Goal: Information Seeking & Learning: Understand process/instructions

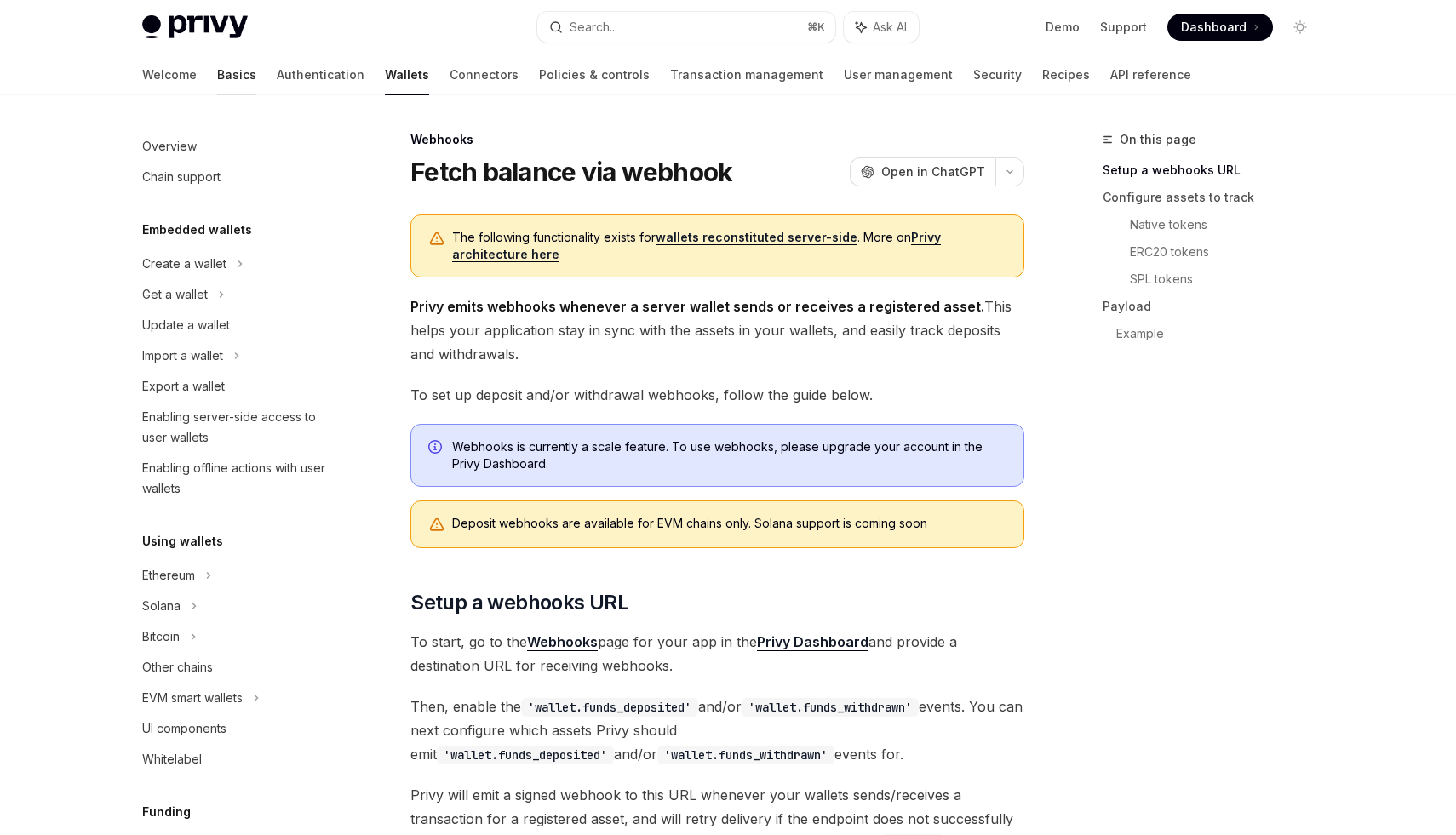
click at [217, 76] on link "Basics" at bounding box center [236, 75] width 39 height 41
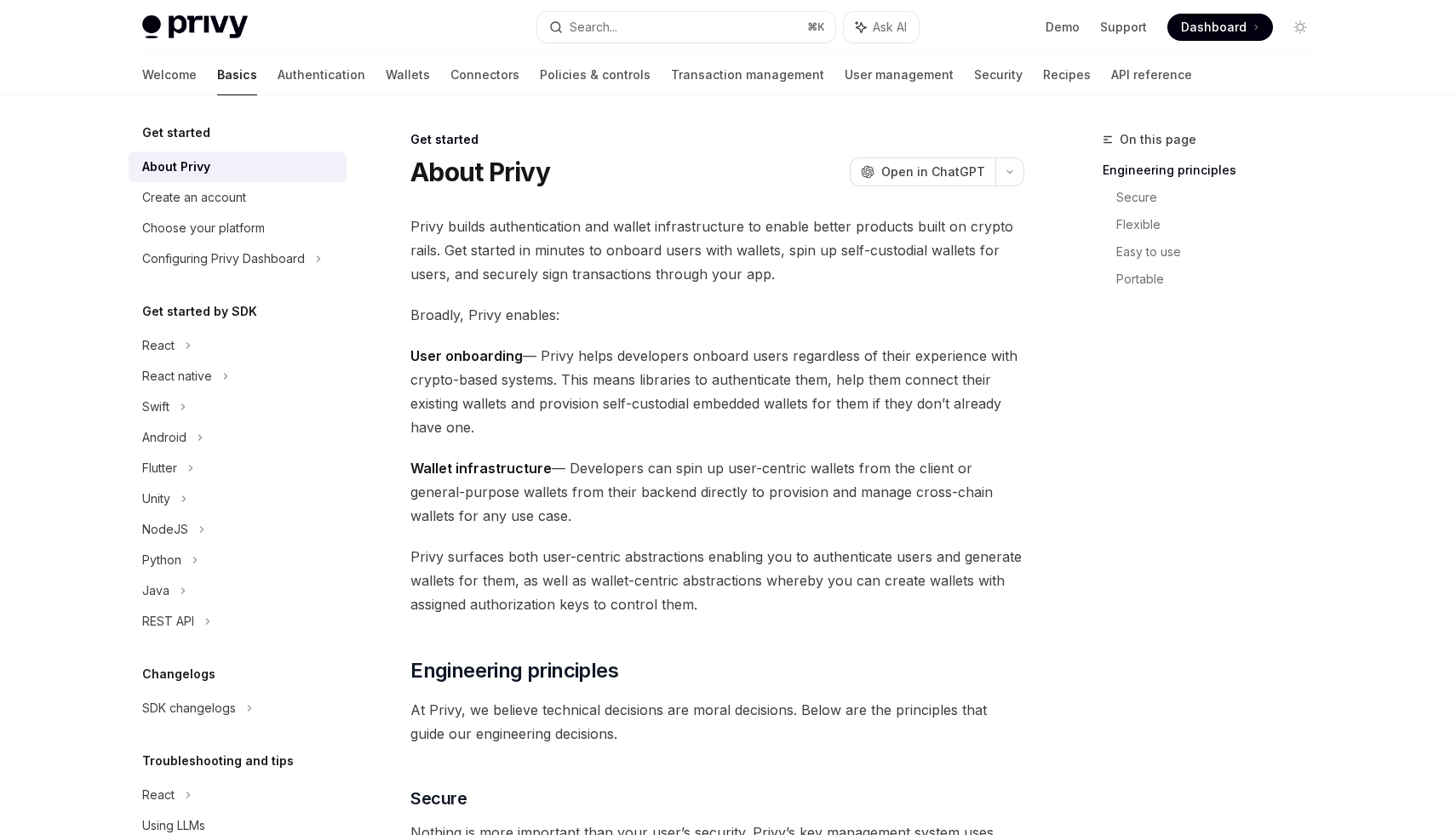
click at [1201, 30] on span "Dashboard" at bounding box center [1214, 27] width 66 height 17
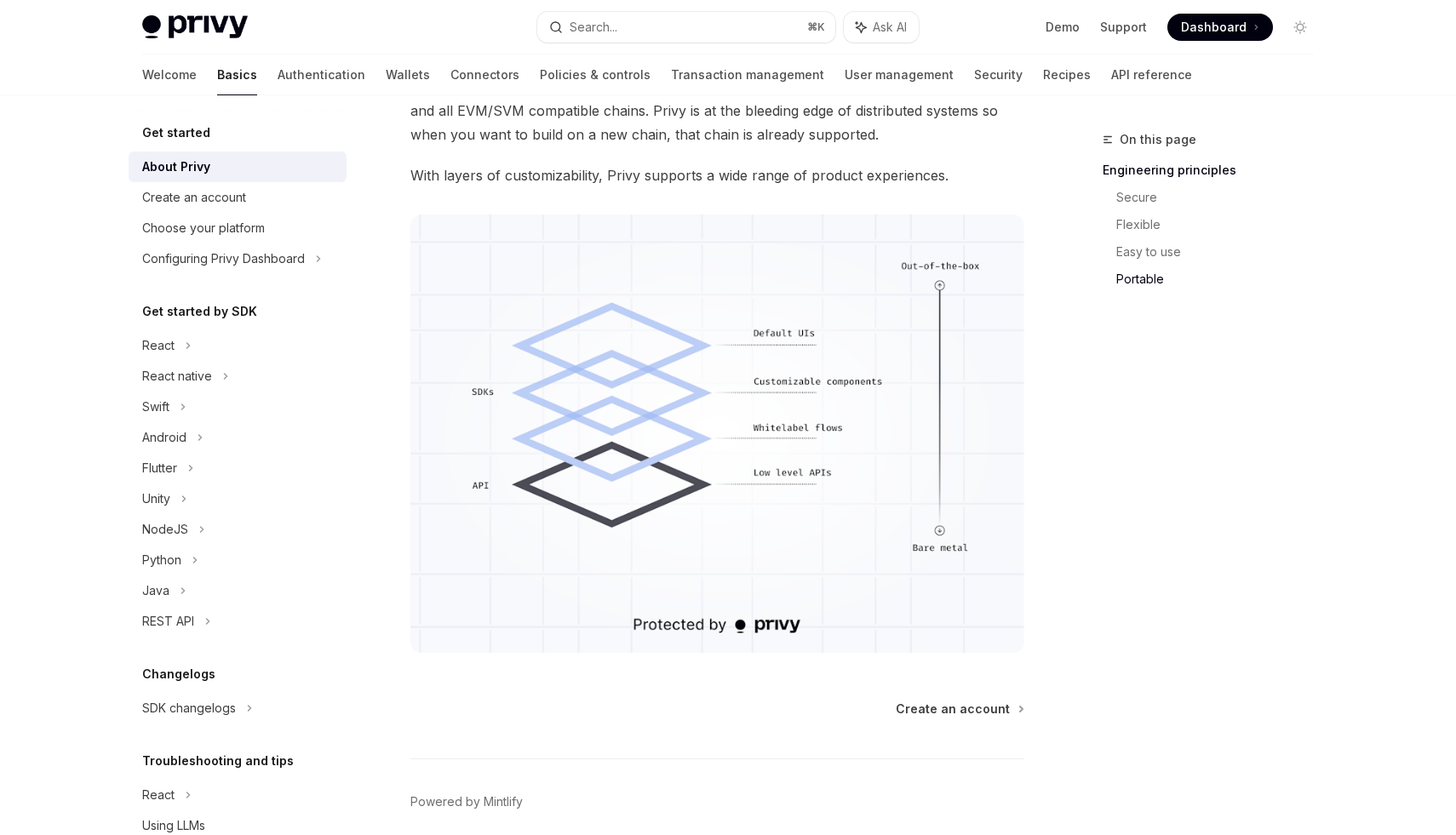
scroll to position [1392, 0]
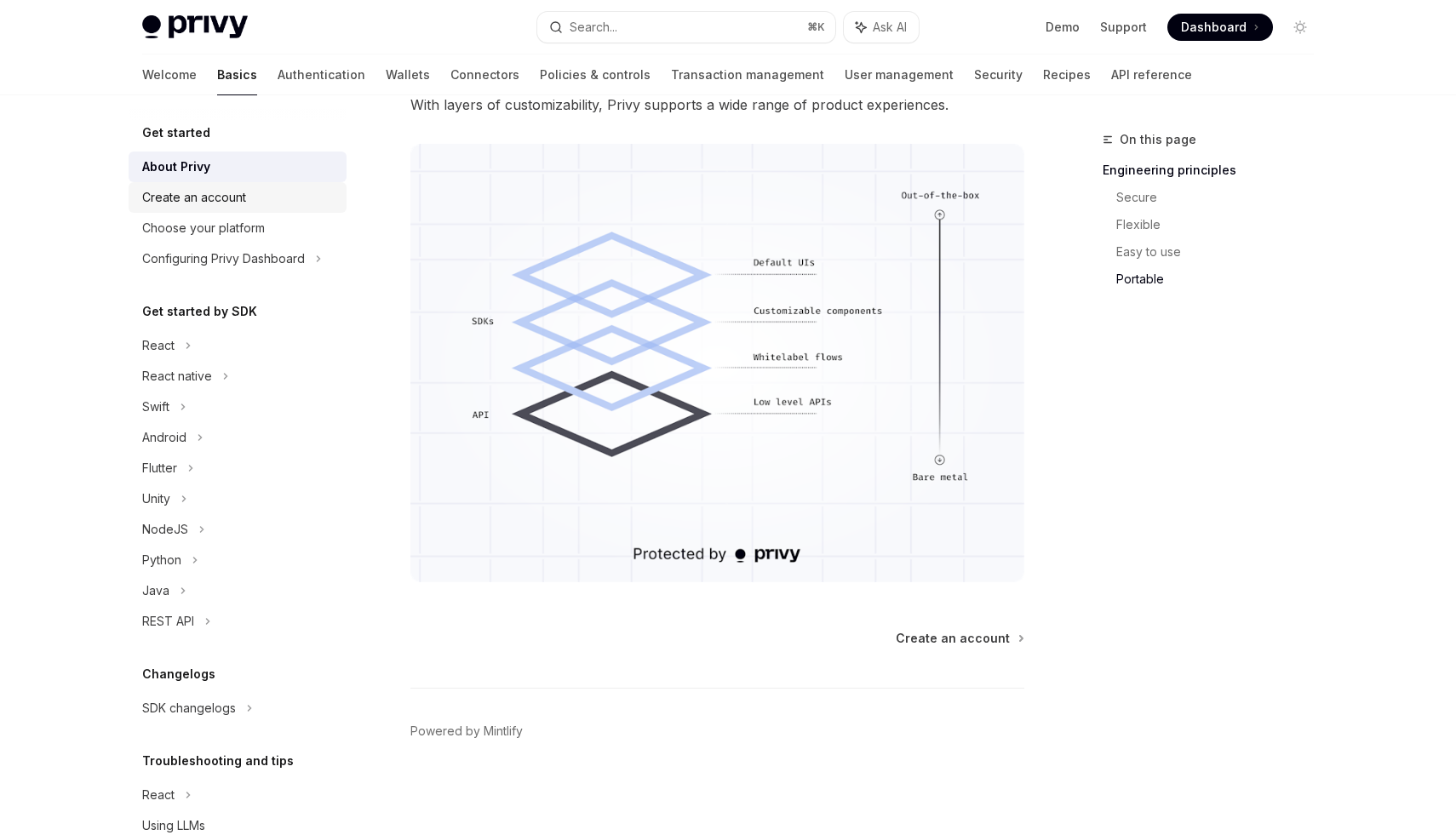
click at [225, 195] on div "Create an account" at bounding box center [193, 198] width 103 height 20
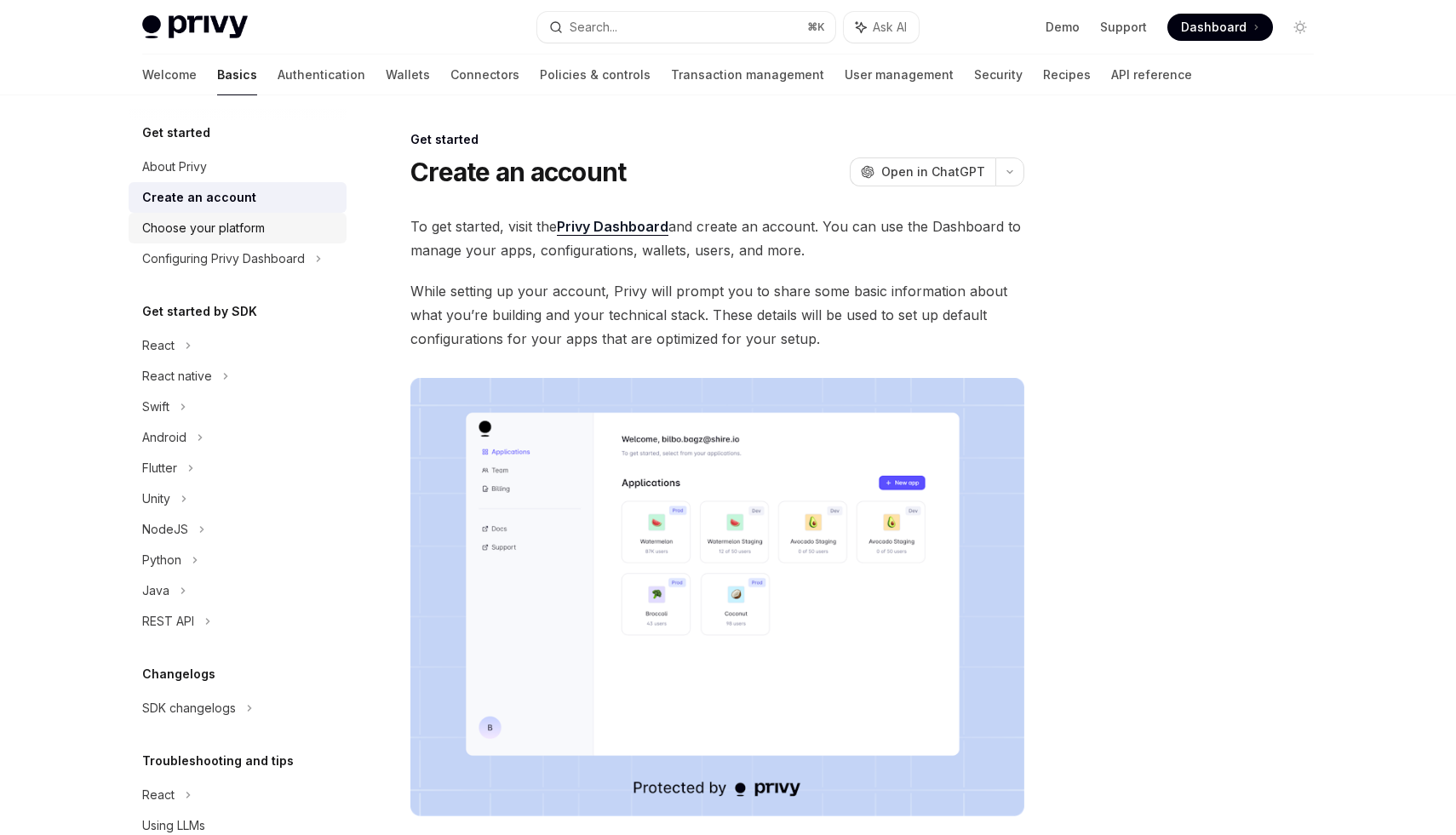
click at [205, 231] on div "Choose your platform" at bounding box center [203, 228] width 123 height 20
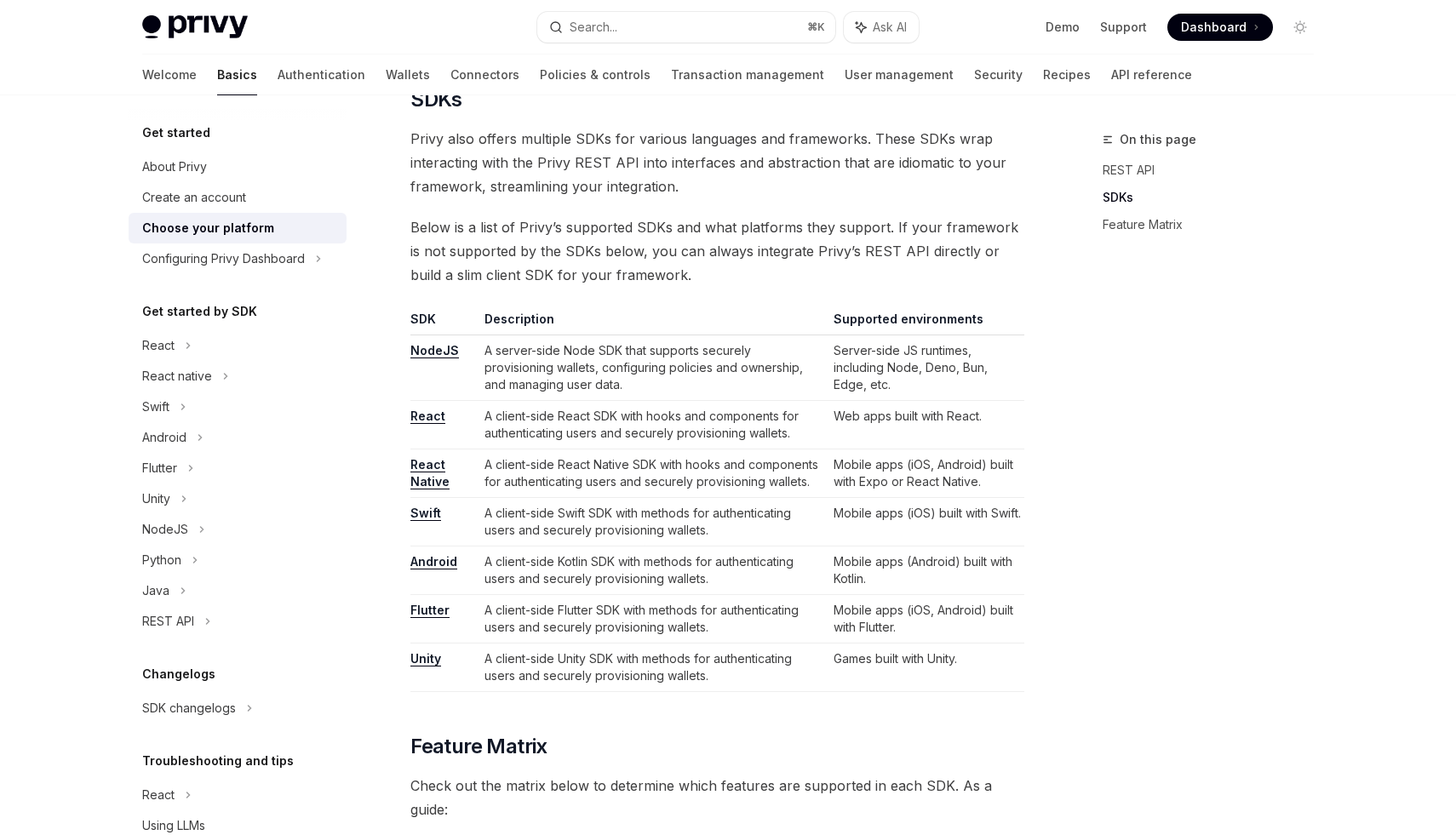
scroll to position [863, 0]
click at [245, 261] on div "Configuring Privy Dashboard" at bounding box center [223, 259] width 163 height 20
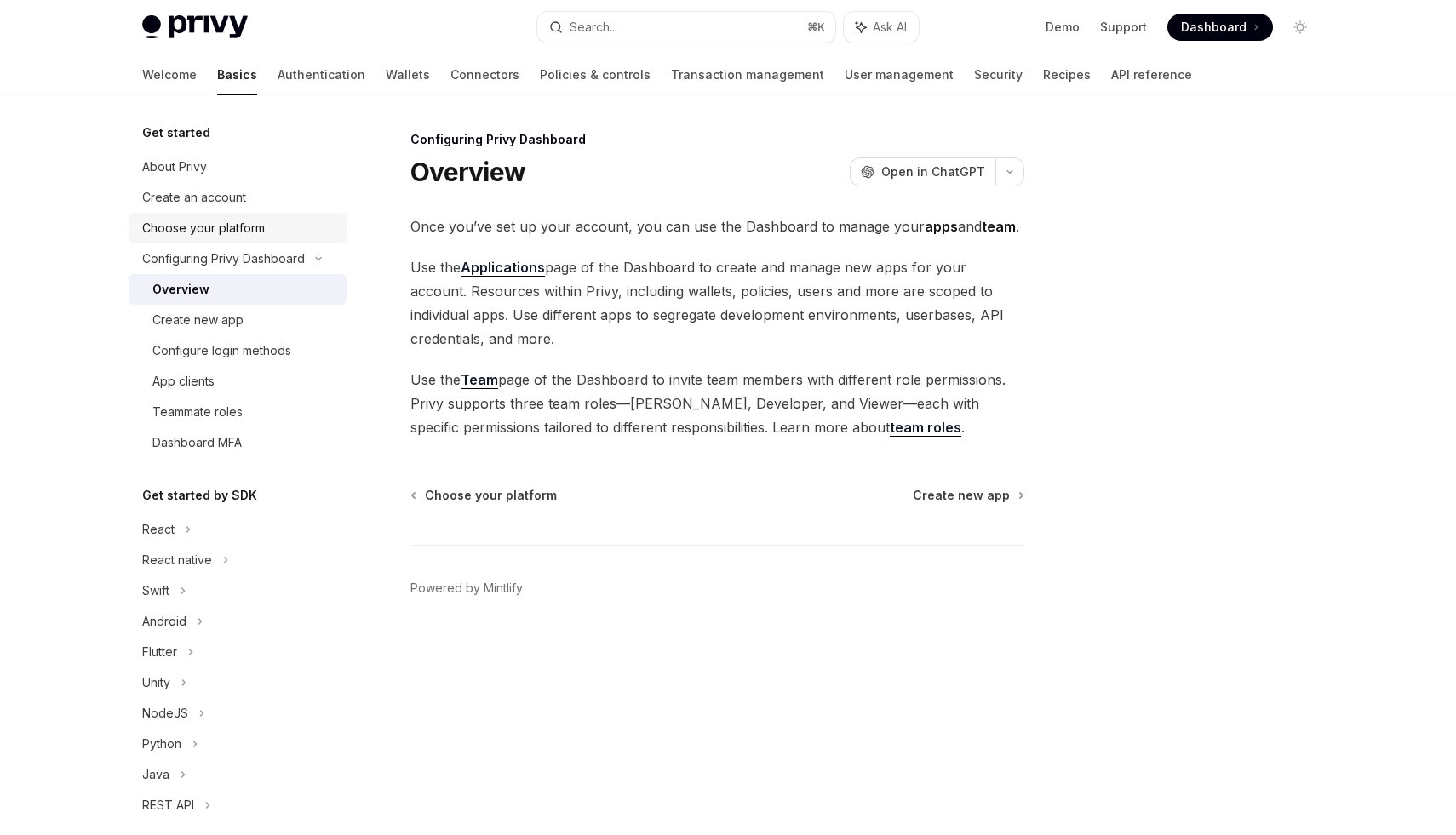
click at [243, 232] on div "Choose your platform" at bounding box center [203, 228] width 123 height 20
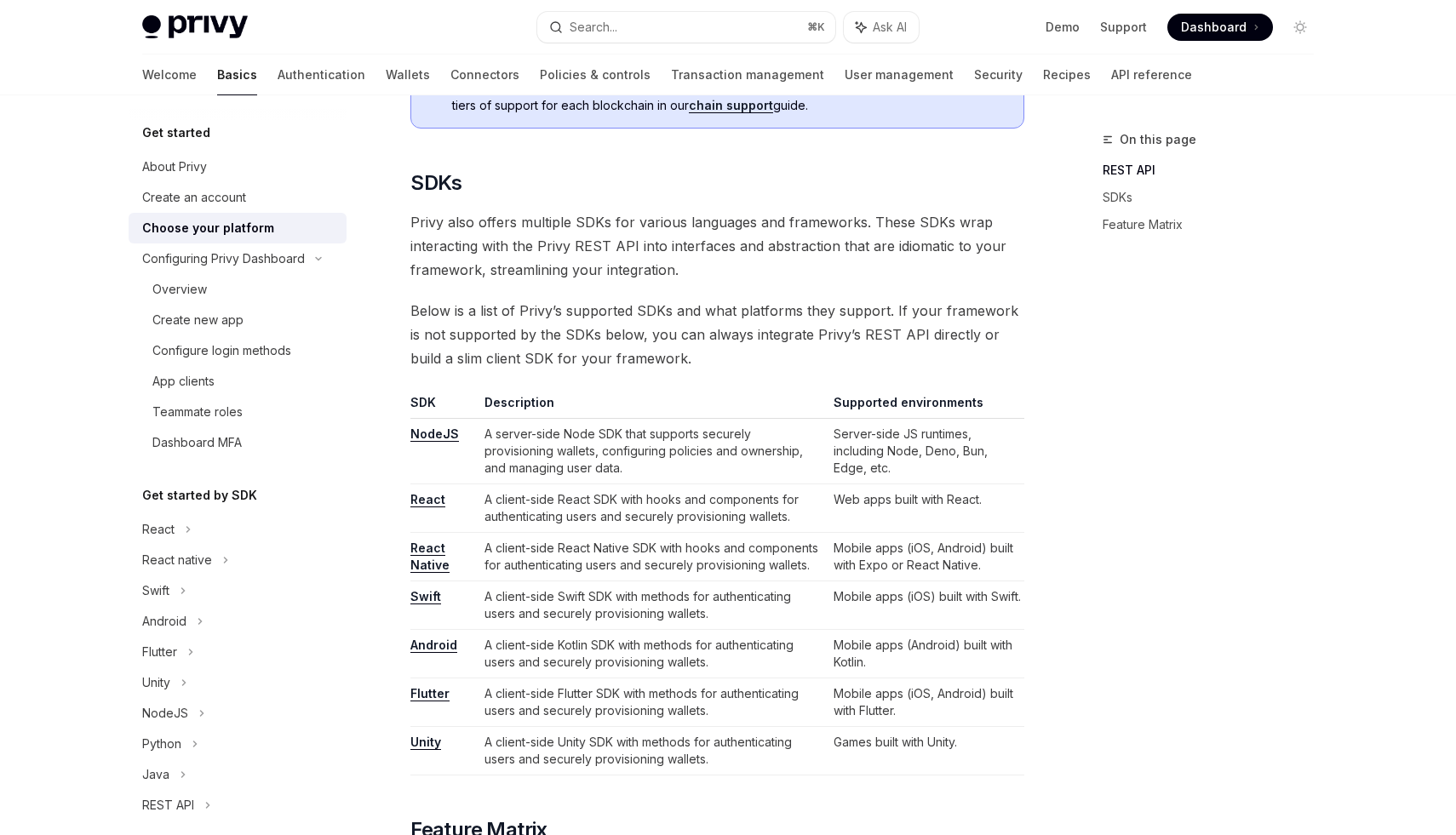
scroll to position [779, 0]
click at [1179, 480] on div "On this page REST API SDKs Feature Matrix" at bounding box center [1198, 482] width 259 height 706
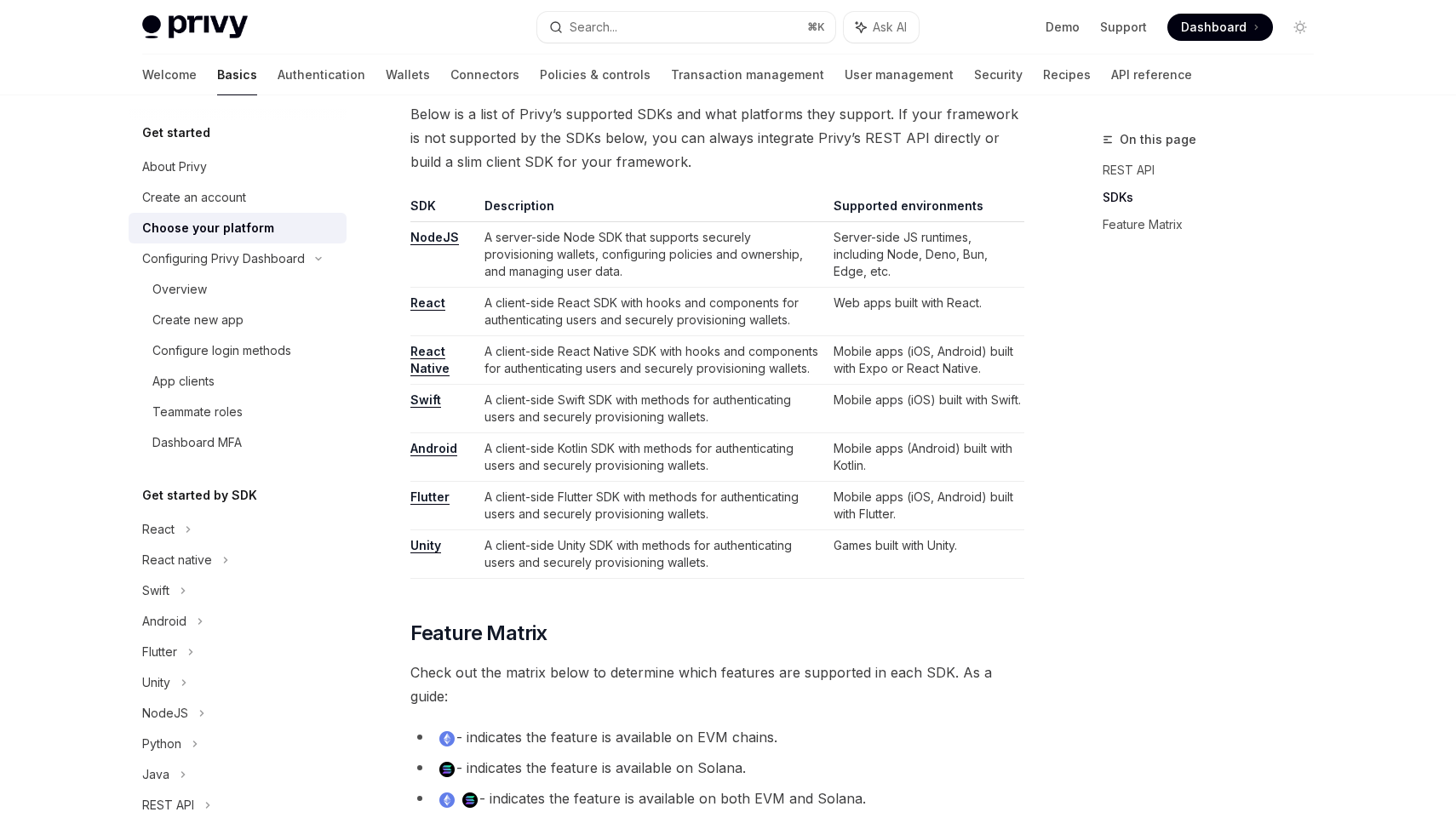
scroll to position [982, 0]
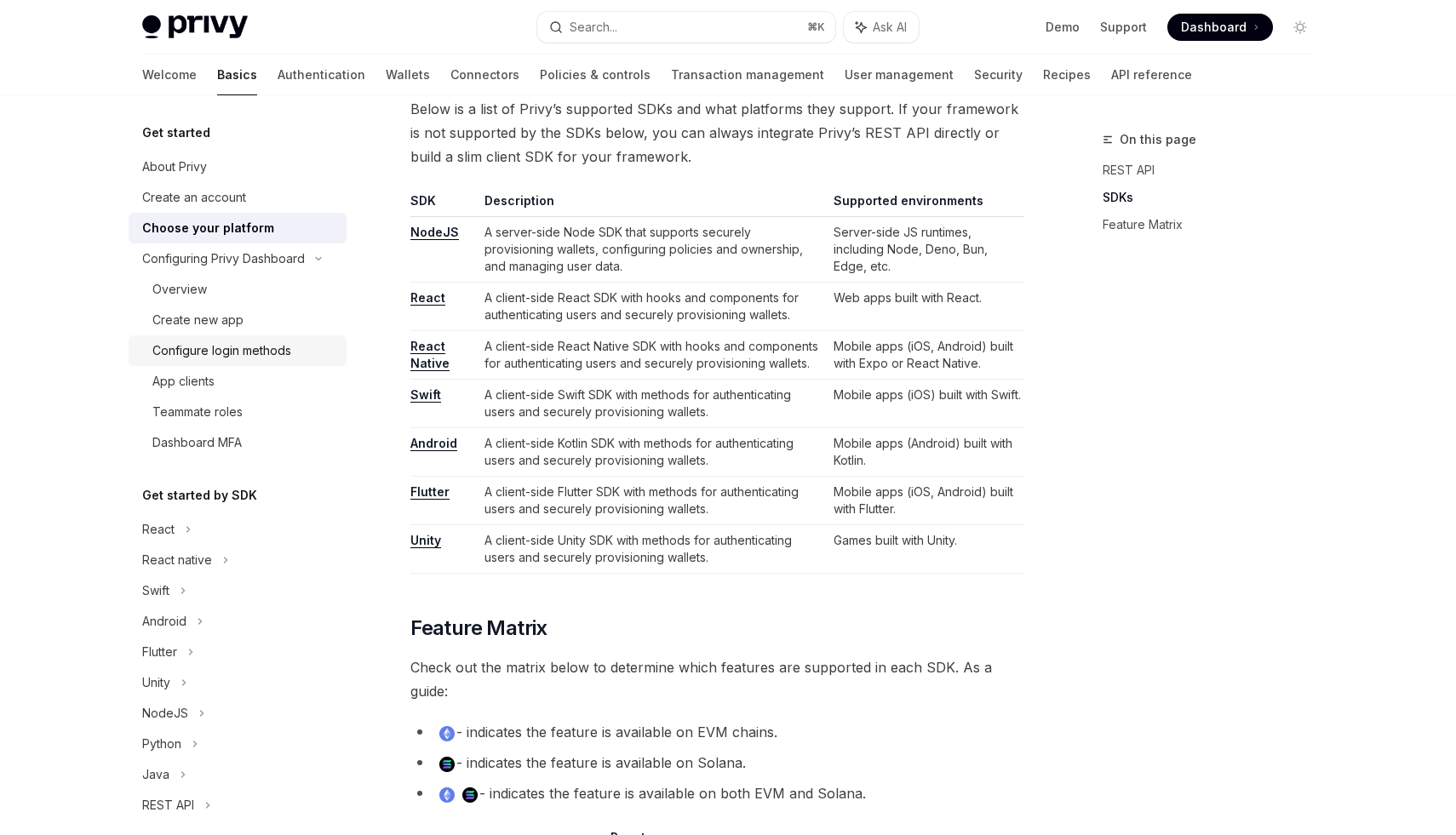
click at [210, 345] on div "Configure login methods" at bounding box center [222, 351] width 139 height 20
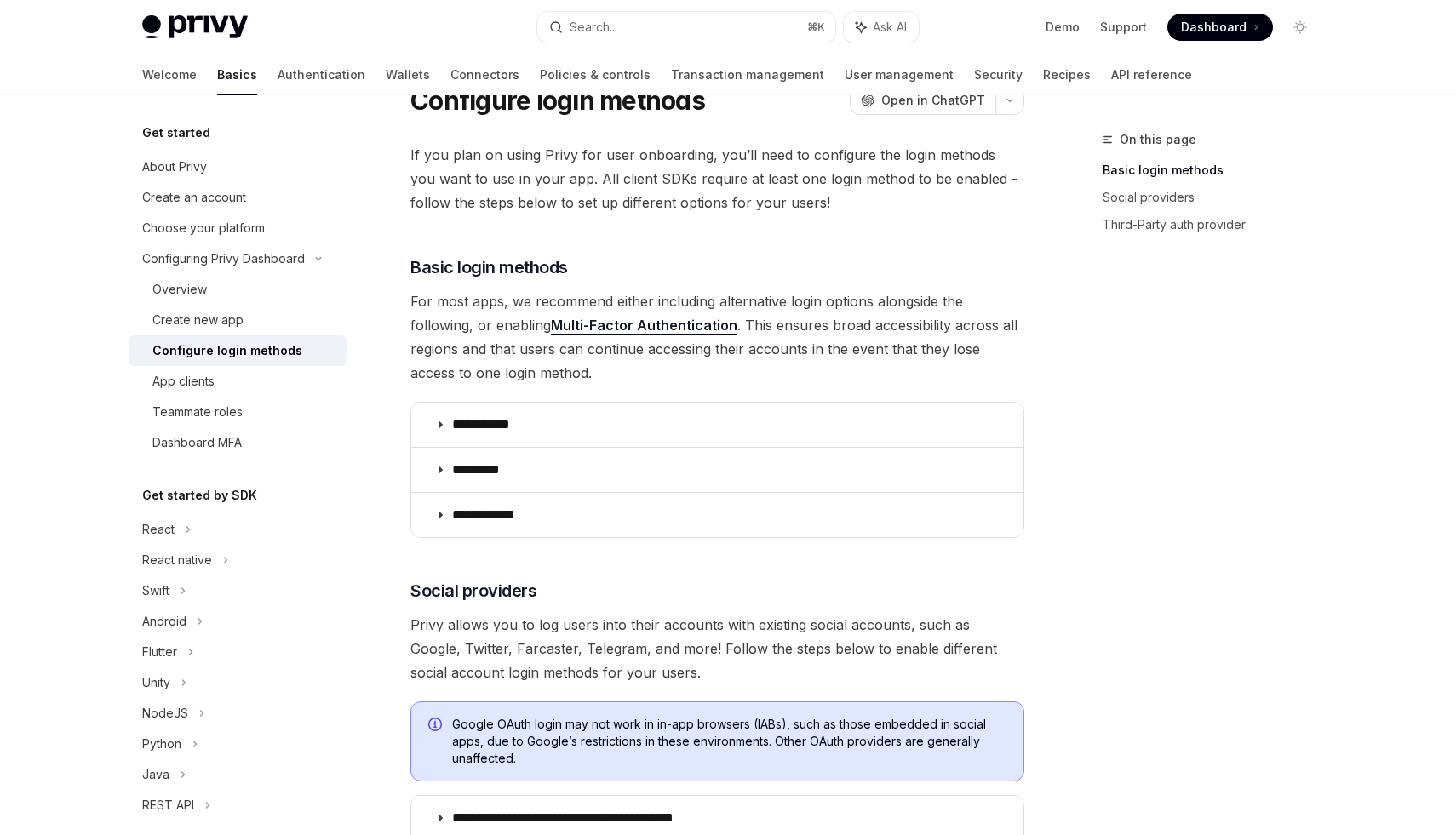
scroll to position [59, 0]
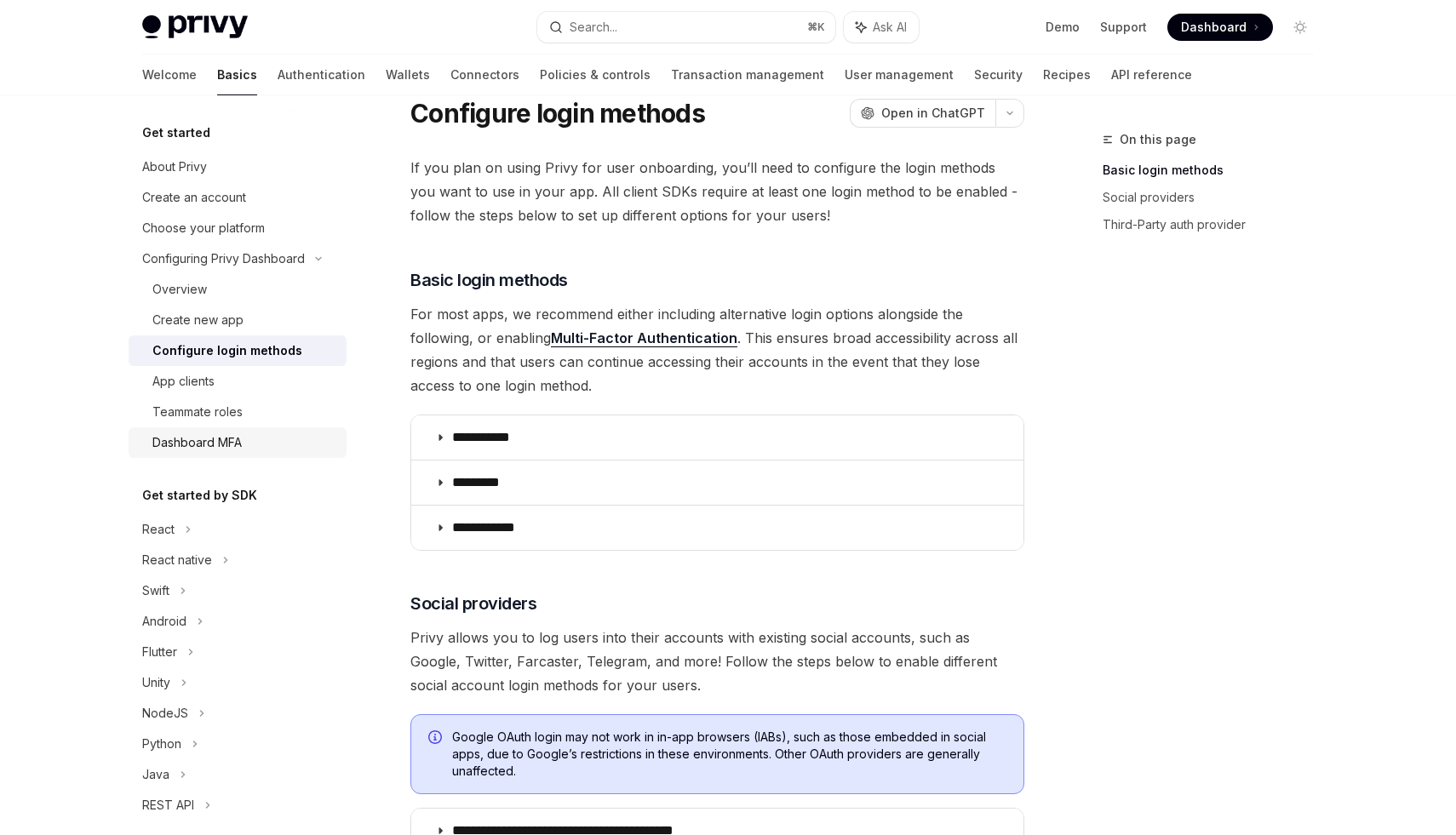
click at [217, 441] on div "Dashboard MFA" at bounding box center [197, 442] width 90 height 20
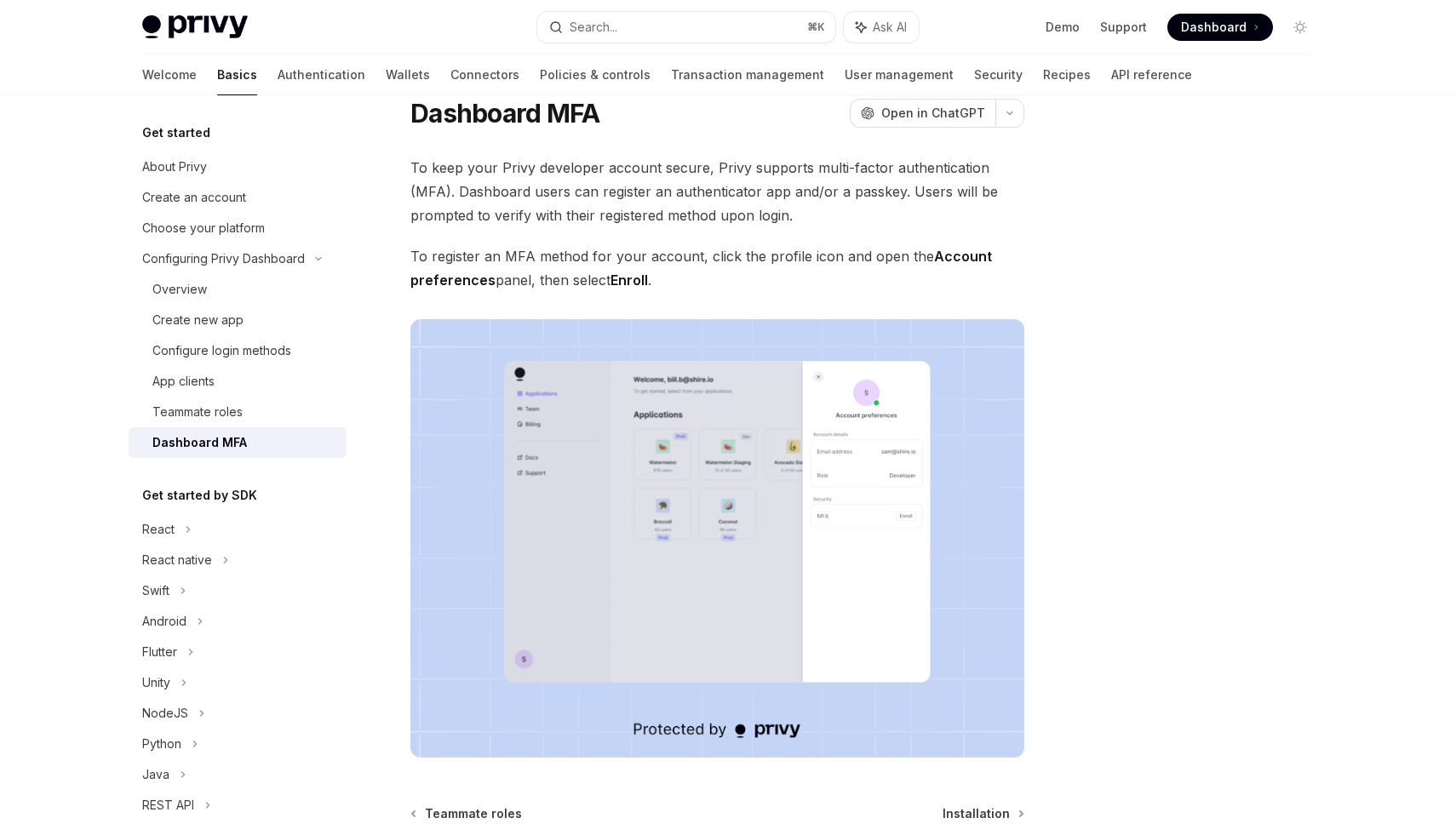
click at [1263, 566] on div at bounding box center [1198, 482] width 259 height 706
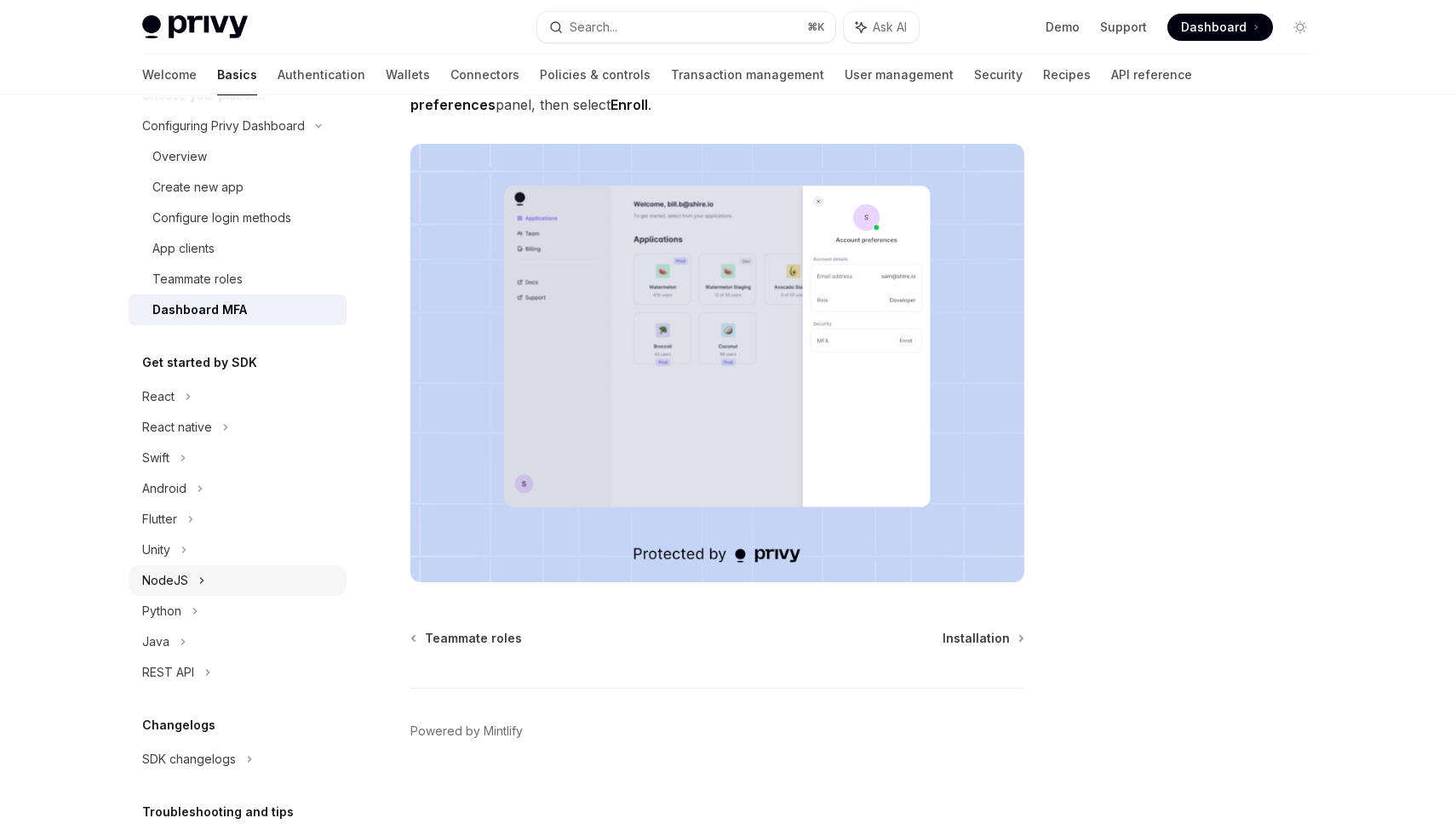
scroll to position [135, 0]
click at [169, 587] on div "NodeJS" at bounding box center [165, 579] width 46 height 20
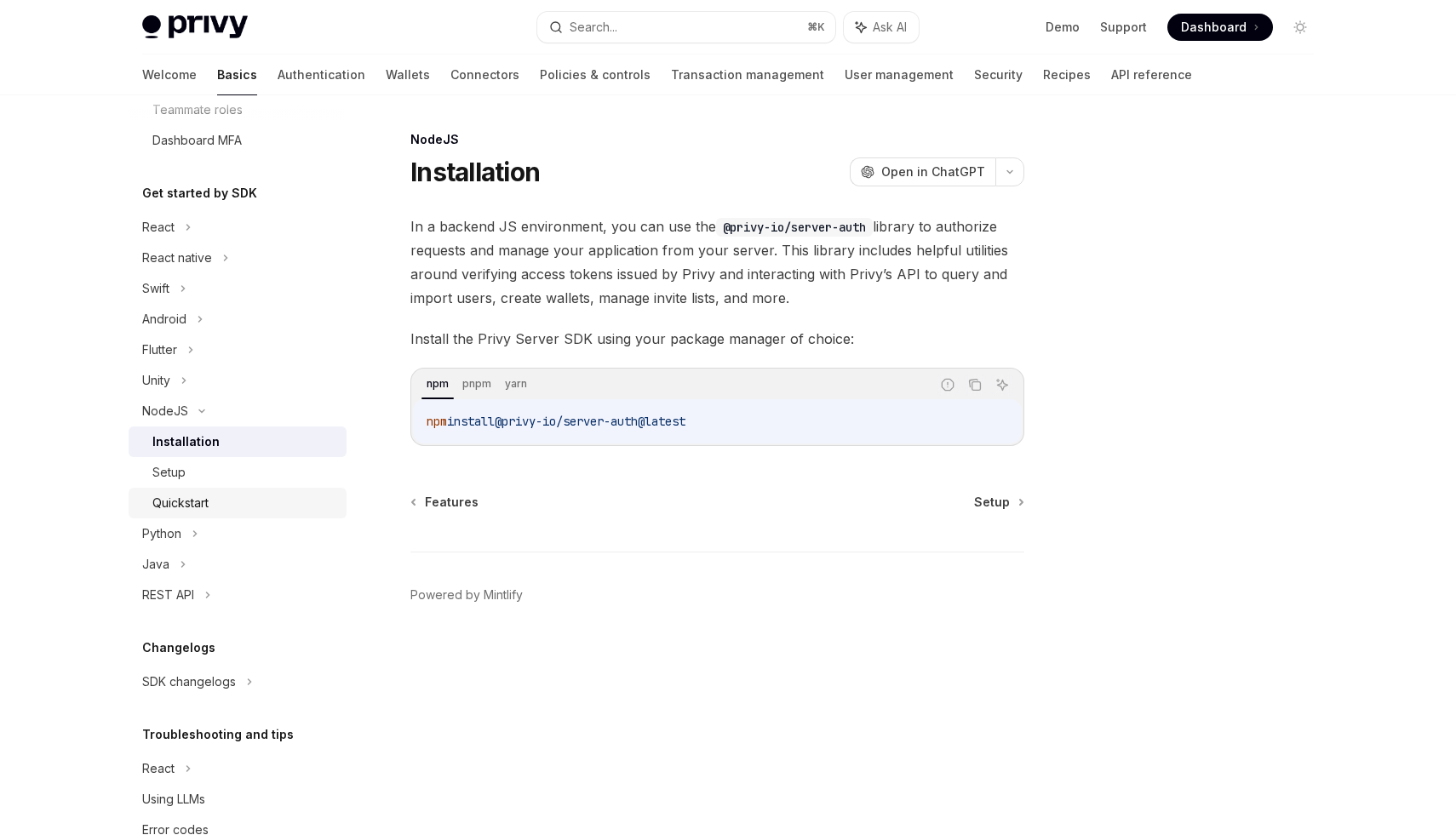
scroll to position [346, 0]
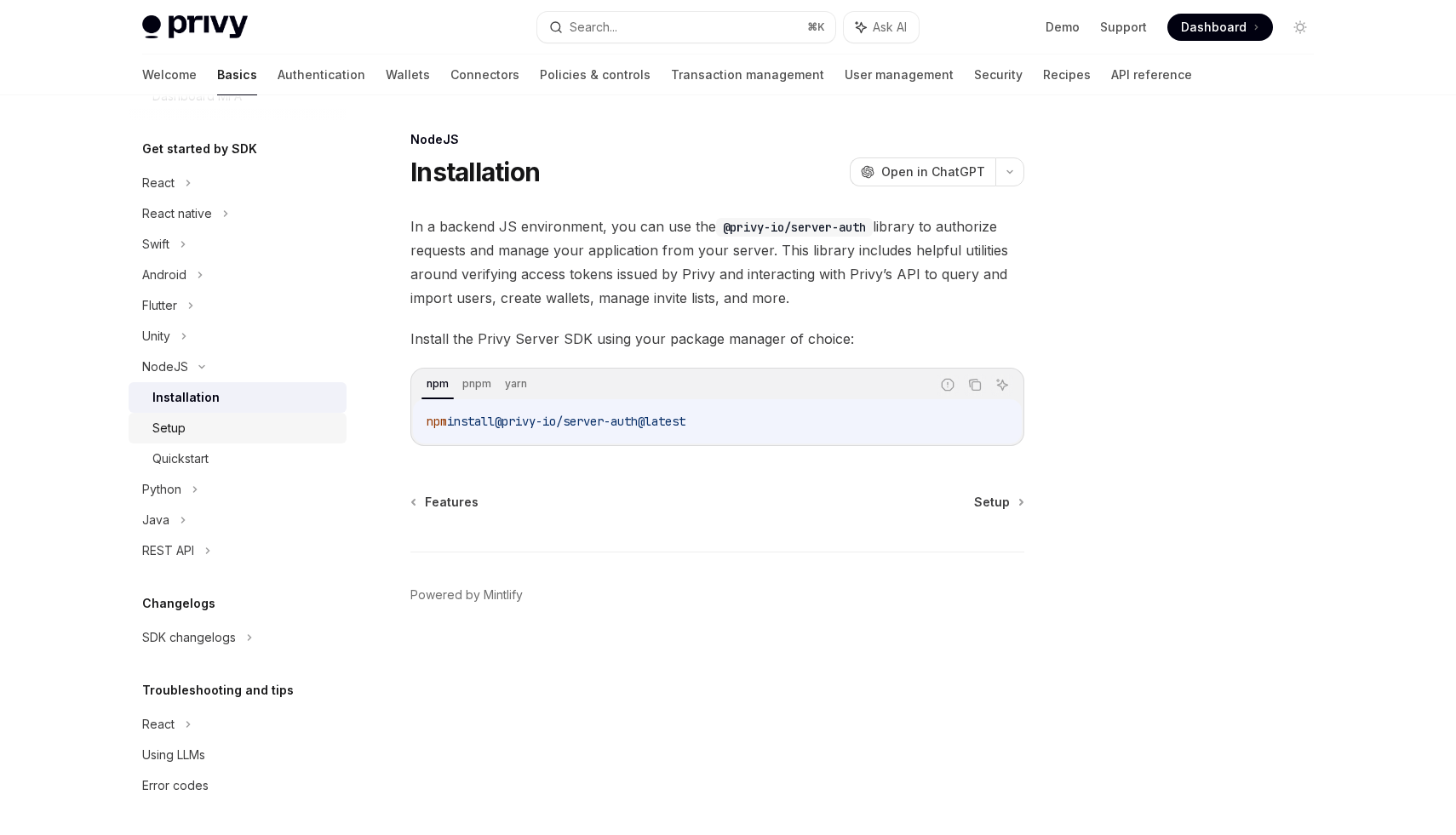
click at [189, 425] on div "Setup" at bounding box center [244, 428] width 184 height 20
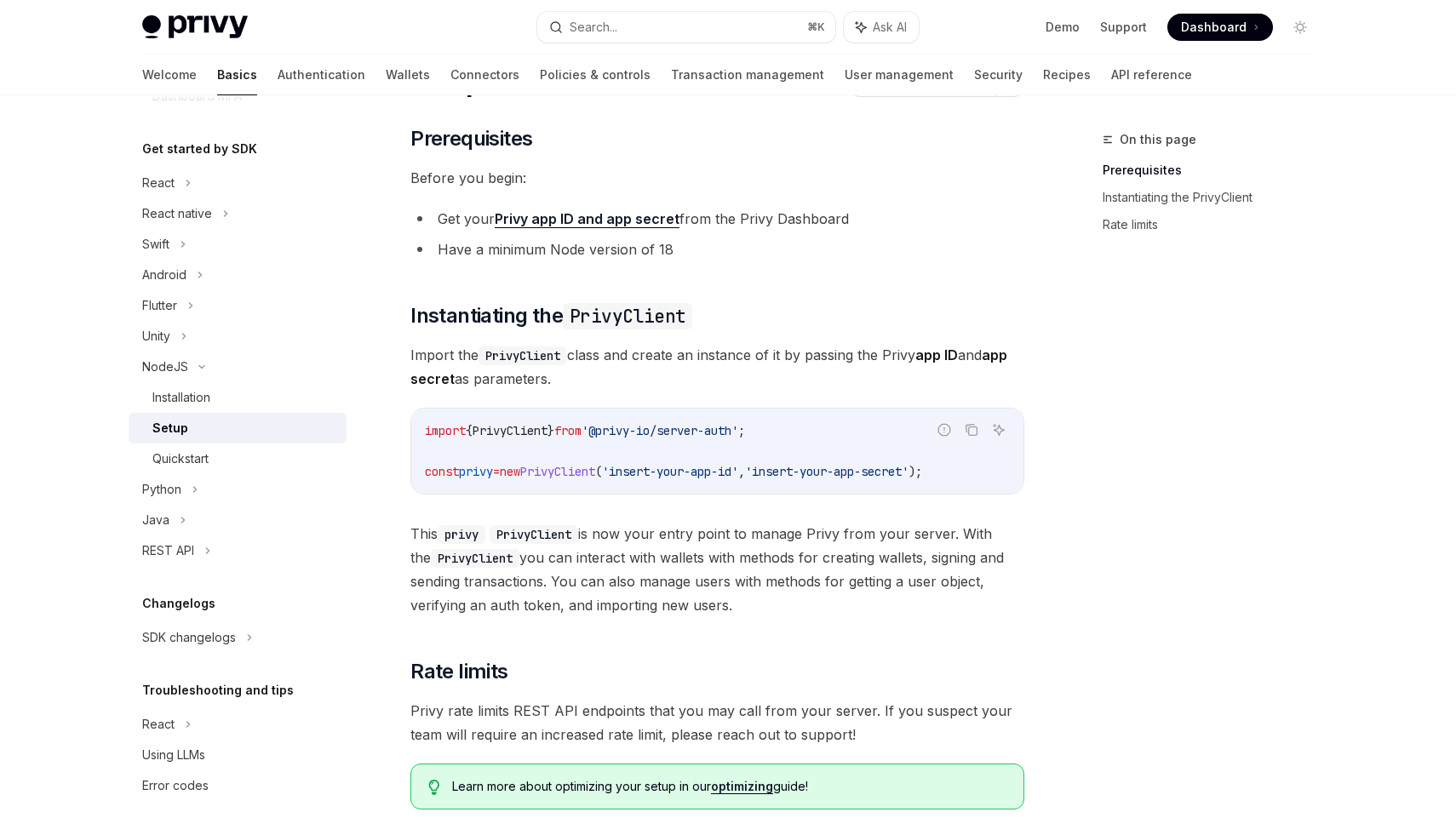
scroll to position [88, 0]
click at [189, 456] on div "Quickstart" at bounding box center [179, 459] width 56 height 20
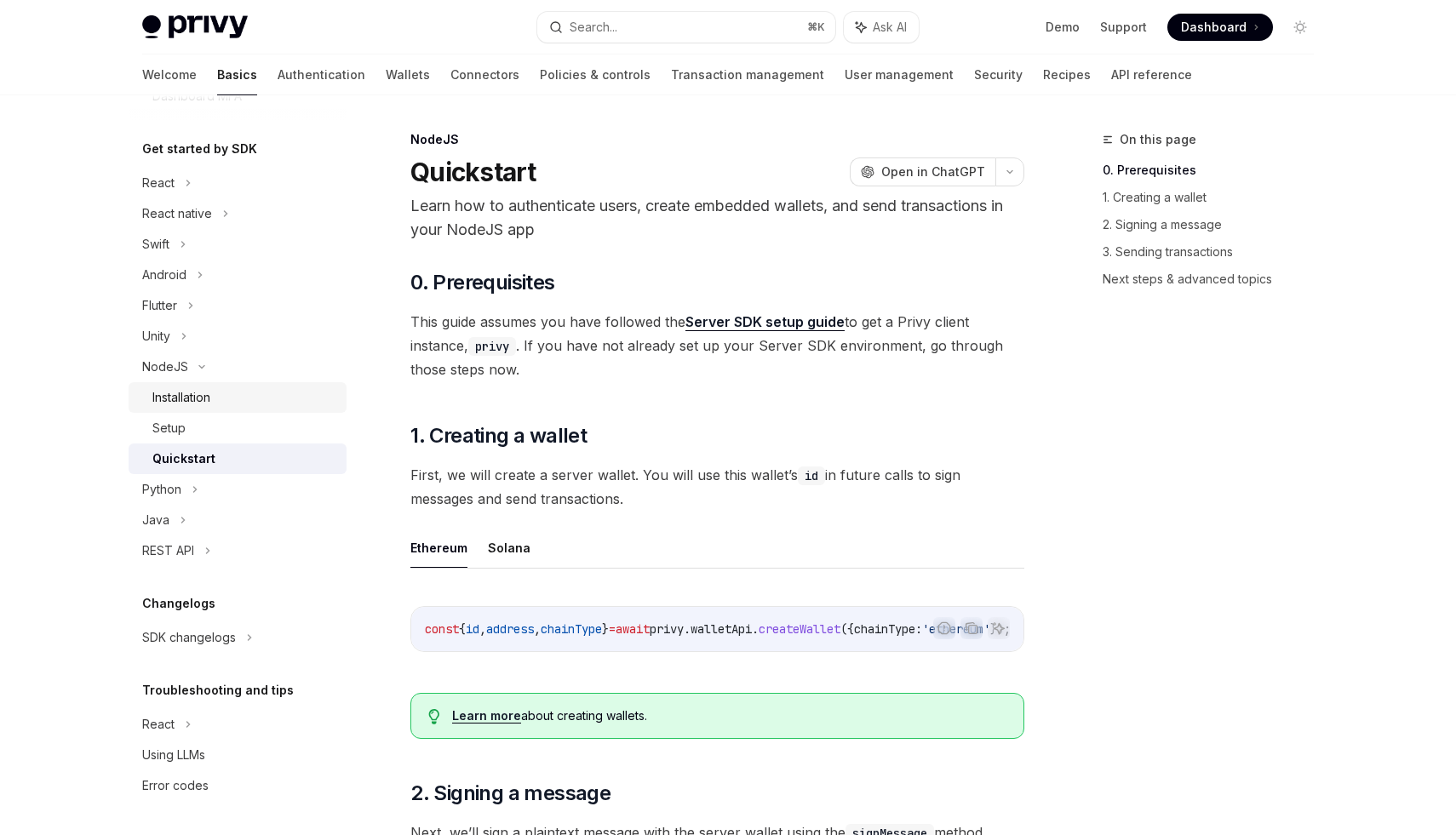
click at [178, 386] on link "Installation" at bounding box center [237, 397] width 218 height 30
type textarea "*"
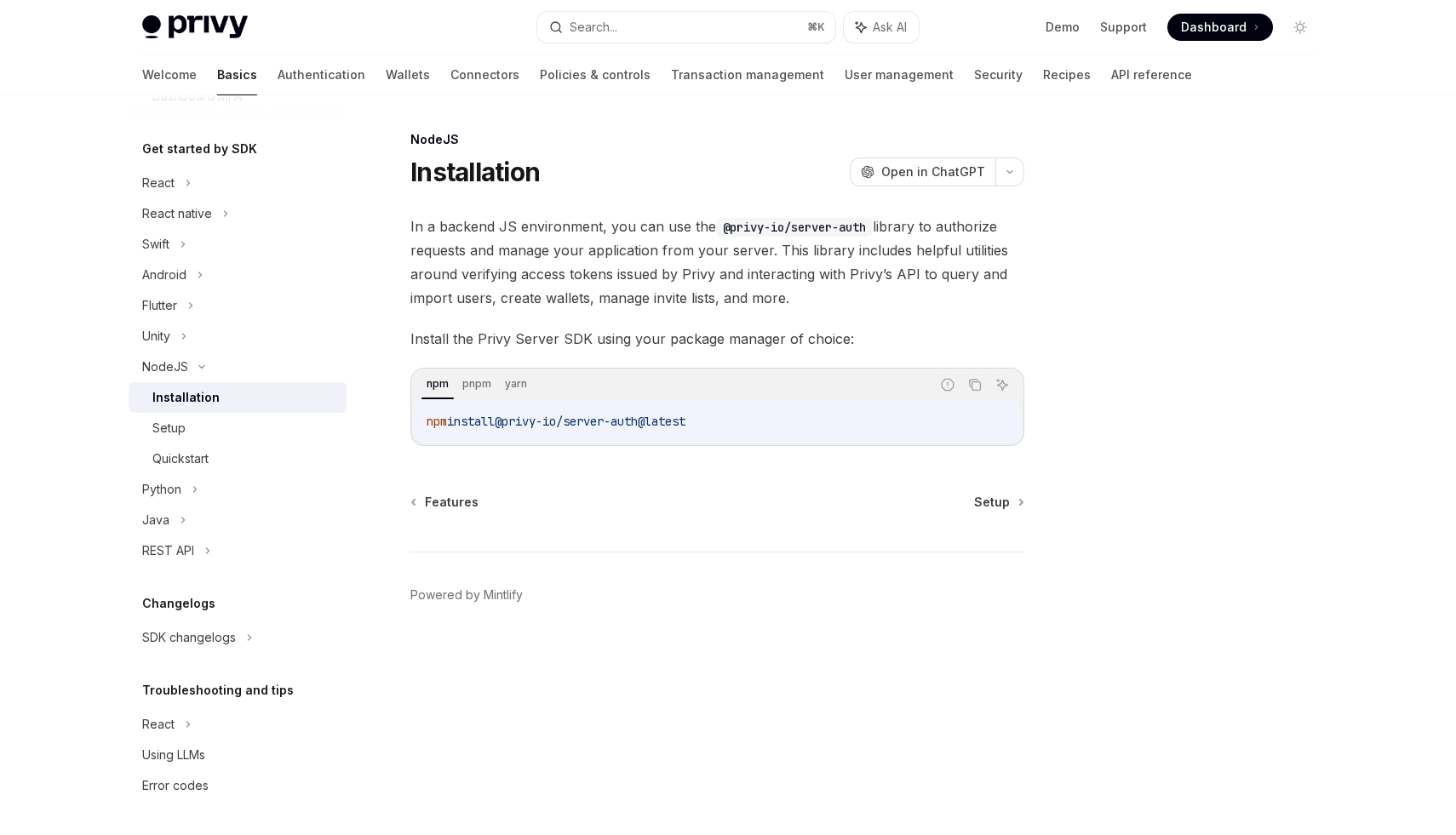
click at [1299, 420] on div at bounding box center [1198, 482] width 259 height 706
click at [977, 383] on icon "Copy the contents from the code block" at bounding box center [976, 386] width 8 height 8
click at [175, 428] on div "Setup" at bounding box center [168, 428] width 33 height 20
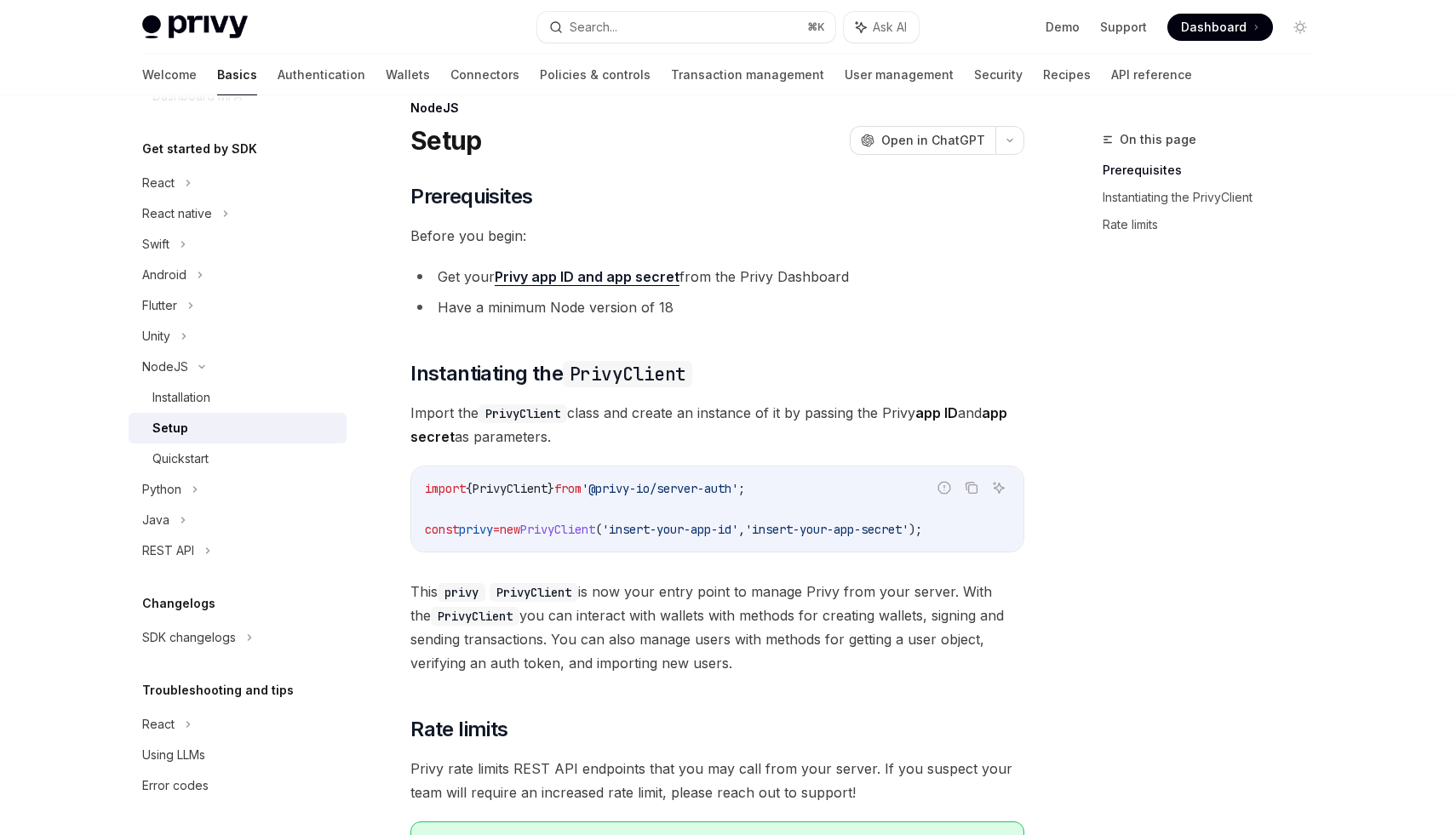
scroll to position [33, 0]
drag, startPoint x: 775, startPoint y: 487, endPoint x: 403, endPoint y: 479, distance: 372.1
click at [403, 479] on div "NodeJS Setup OpenAI Open in ChatGPT OpenAI Open in ChatGPT ​ Prerequisites Befo…" at bounding box center [558, 607] width 940 height 1023
copy span "import { PrivyClient } from '@privy-io/server-auth'"
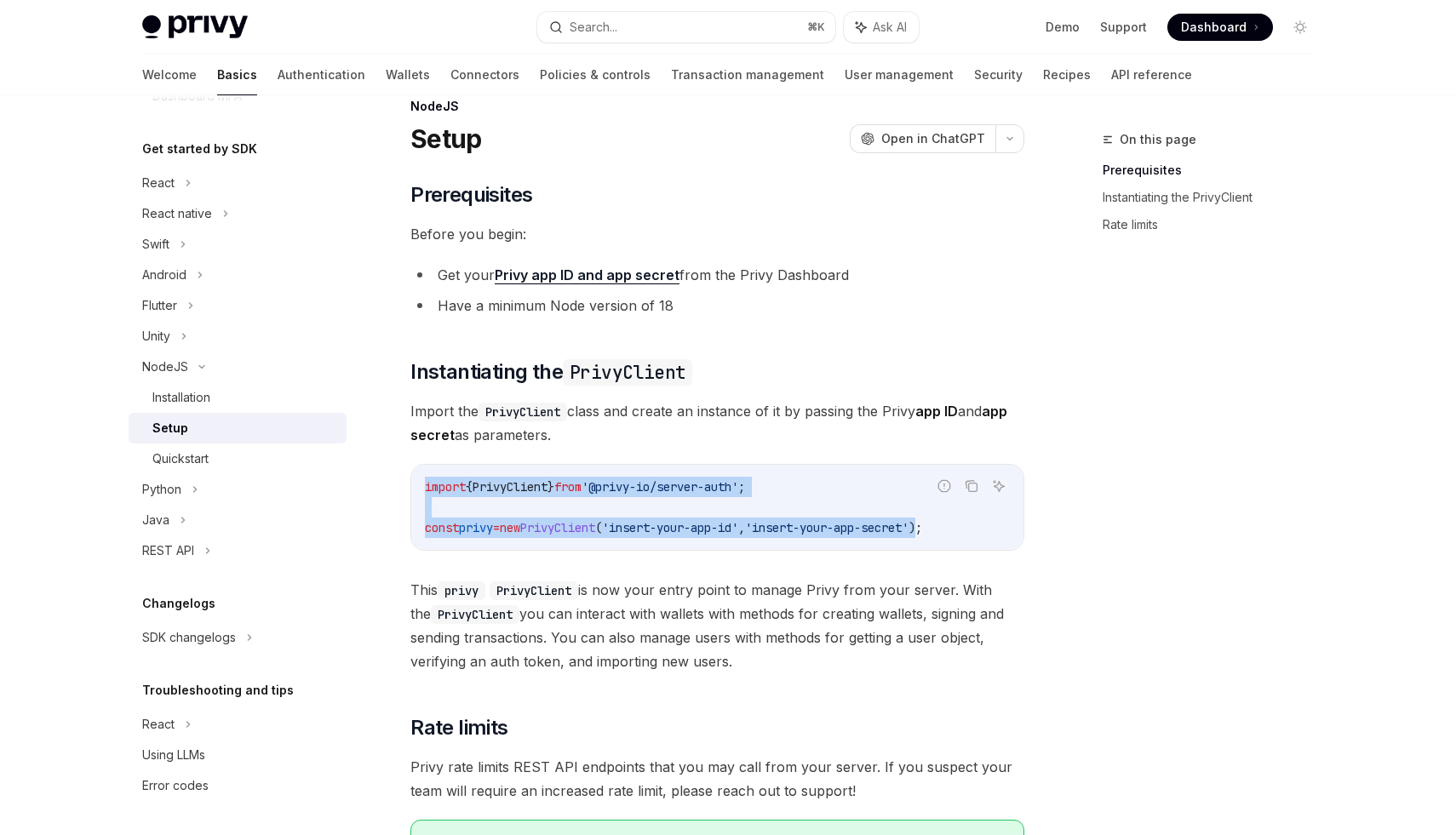
drag, startPoint x: 974, startPoint y: 529, endPoint x: 967, endPoint y: 515, distance: 15.7
click at [967, 515] on div "Report incorrect code Copy Ask AI import { PrivyClient } from '@privy-io/server…" at bounding box center [717, 507] width 614 height 87
click at [967, 515] on div "Copy" at bounding box center [972, 513] width 38 height 17
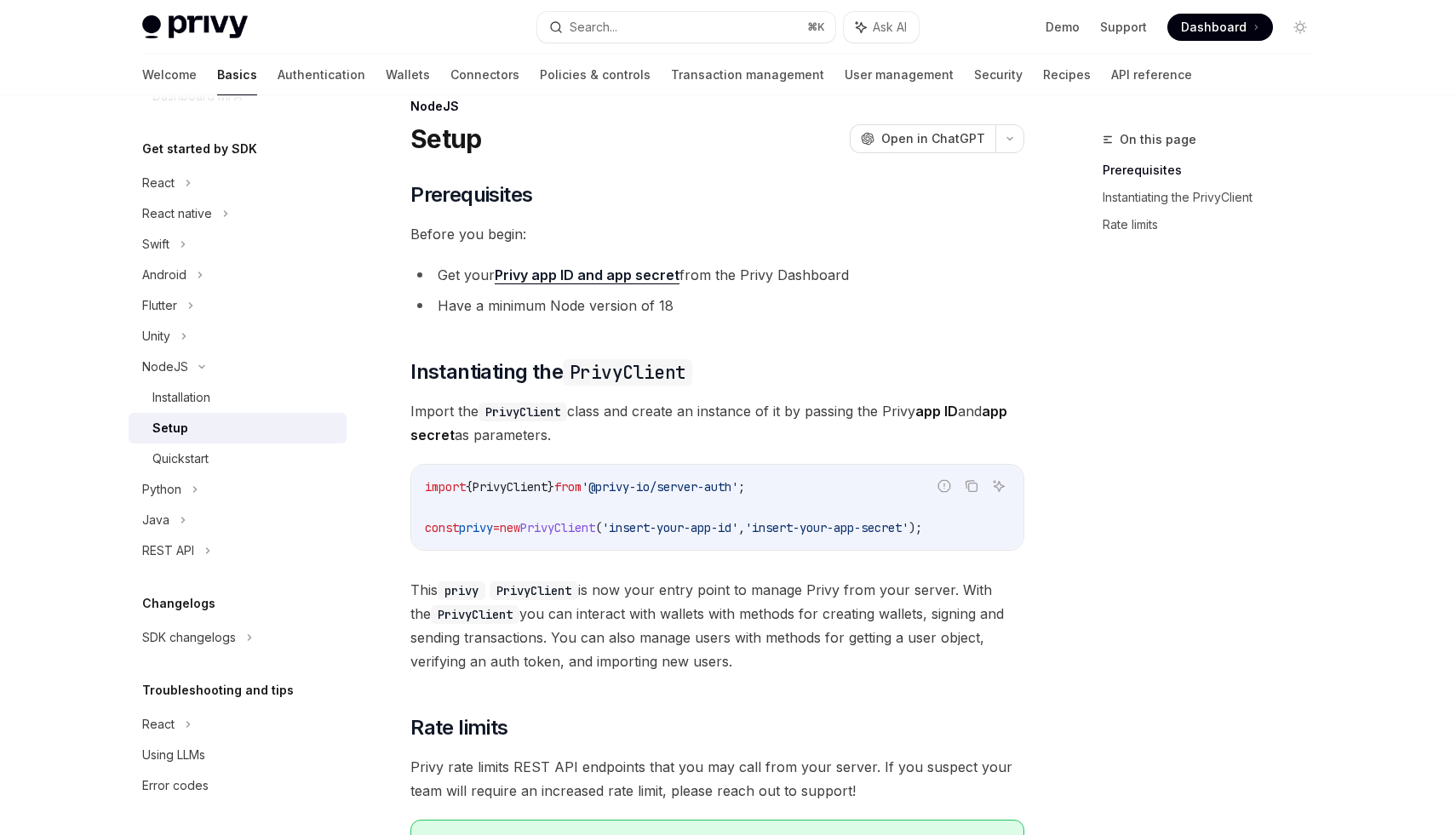
click at [908, 528] on span "'insert-your-app-secret'" at bounding box center [827, 527] width 164 height 16
copy div "const privy = new PrivyClient ( 'insert-your-app-id' , 'insert-your-app-secret'…"
click at [1189, 510] on div "On this page Prerequisites Instantiating the PrivyClient Rate limits" at bounding box center [1198, 482] width 259 height 706
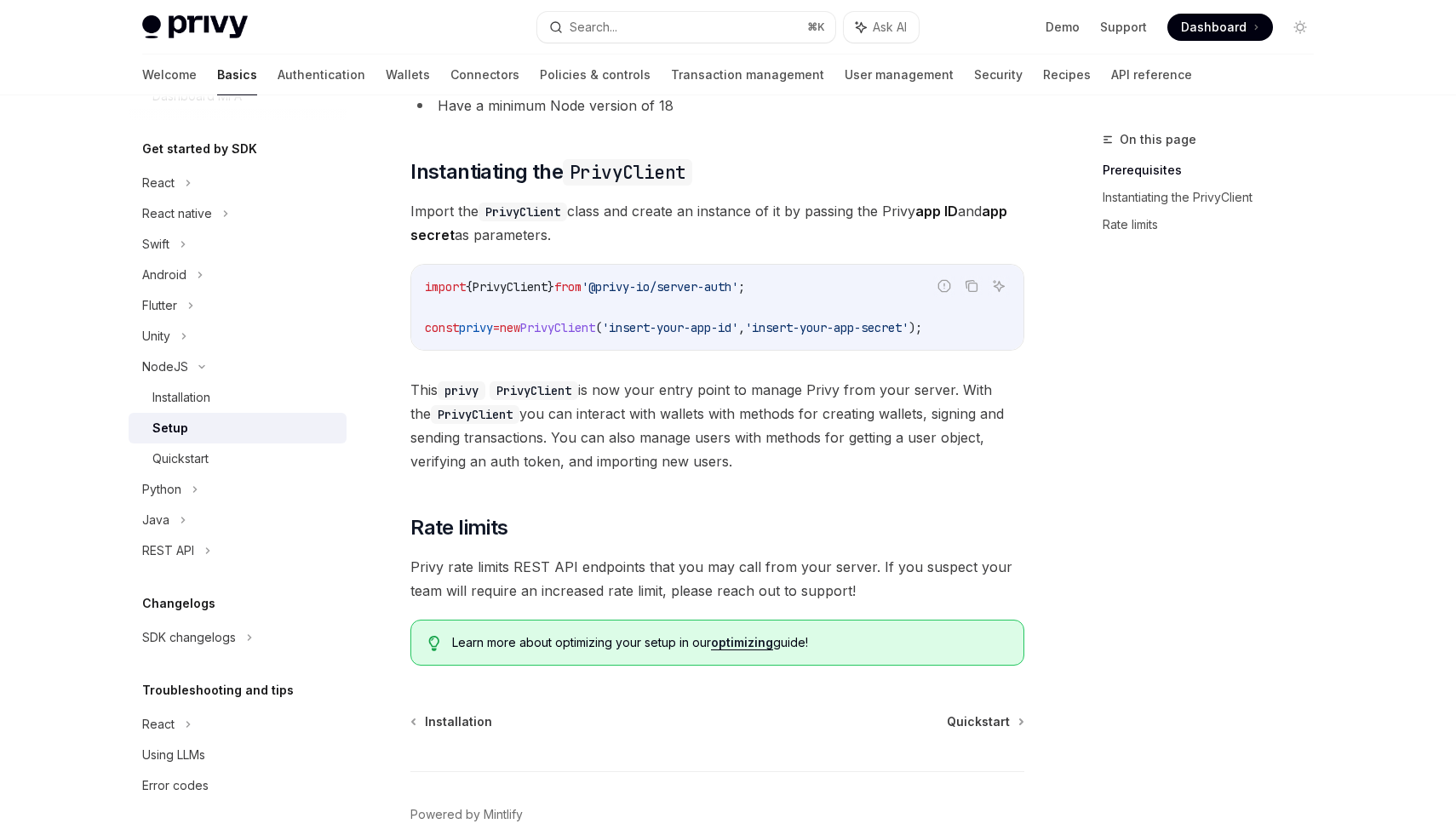
scroll to position [217, 0]
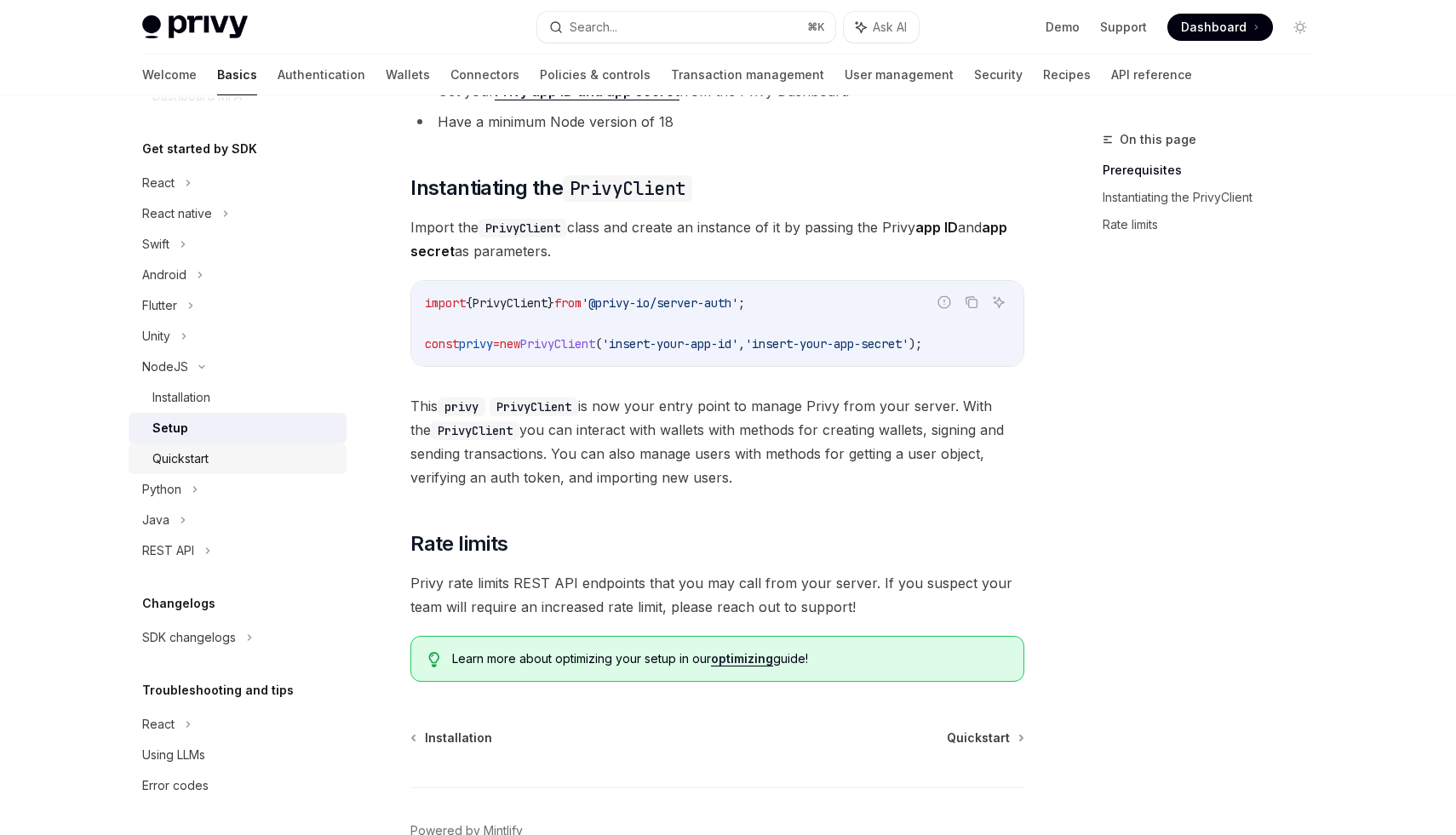
click at [193, 452] on div "Quickstart" at bounding box center [179, 459] width 56 height 20
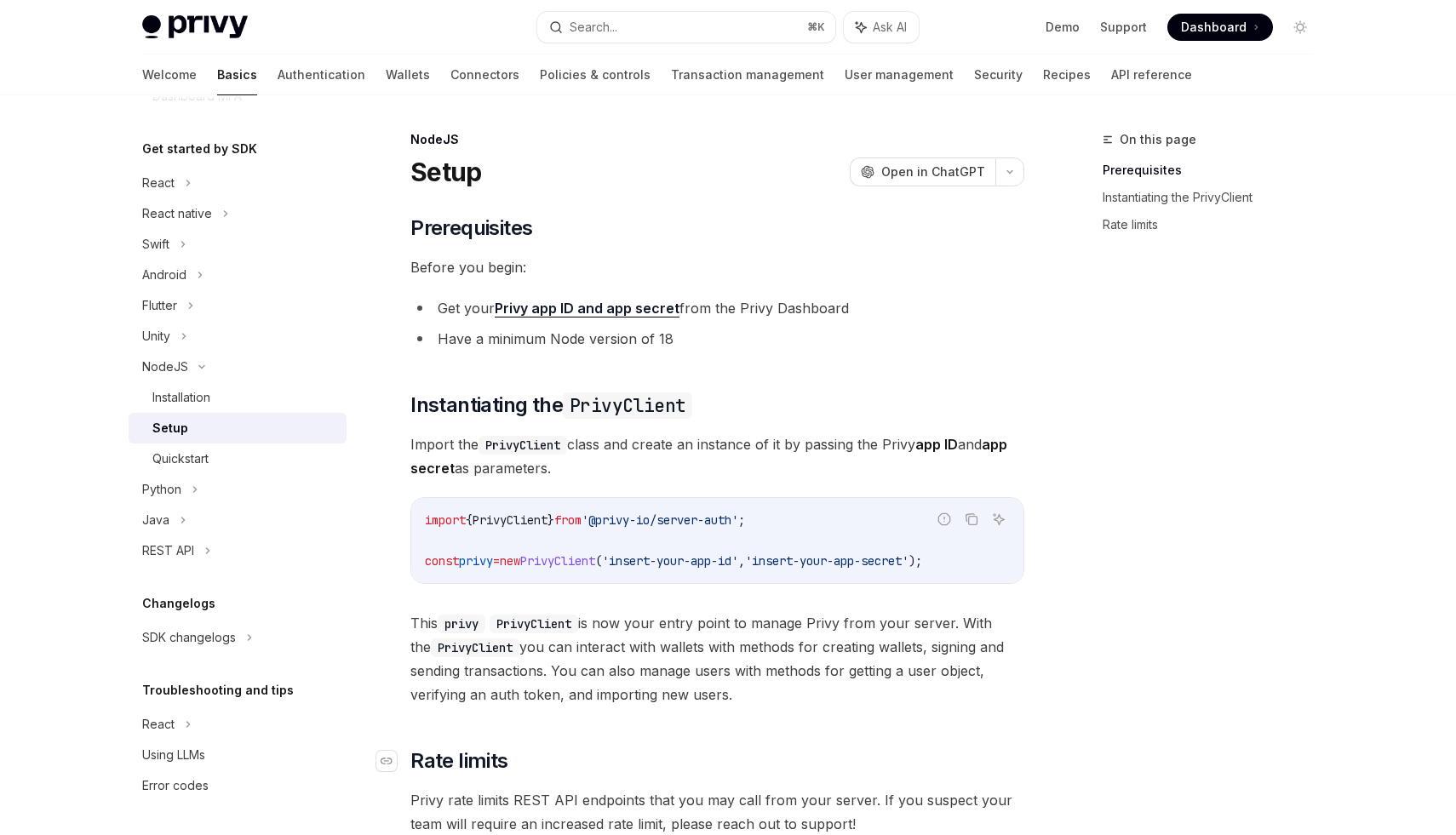
type textarea "*"
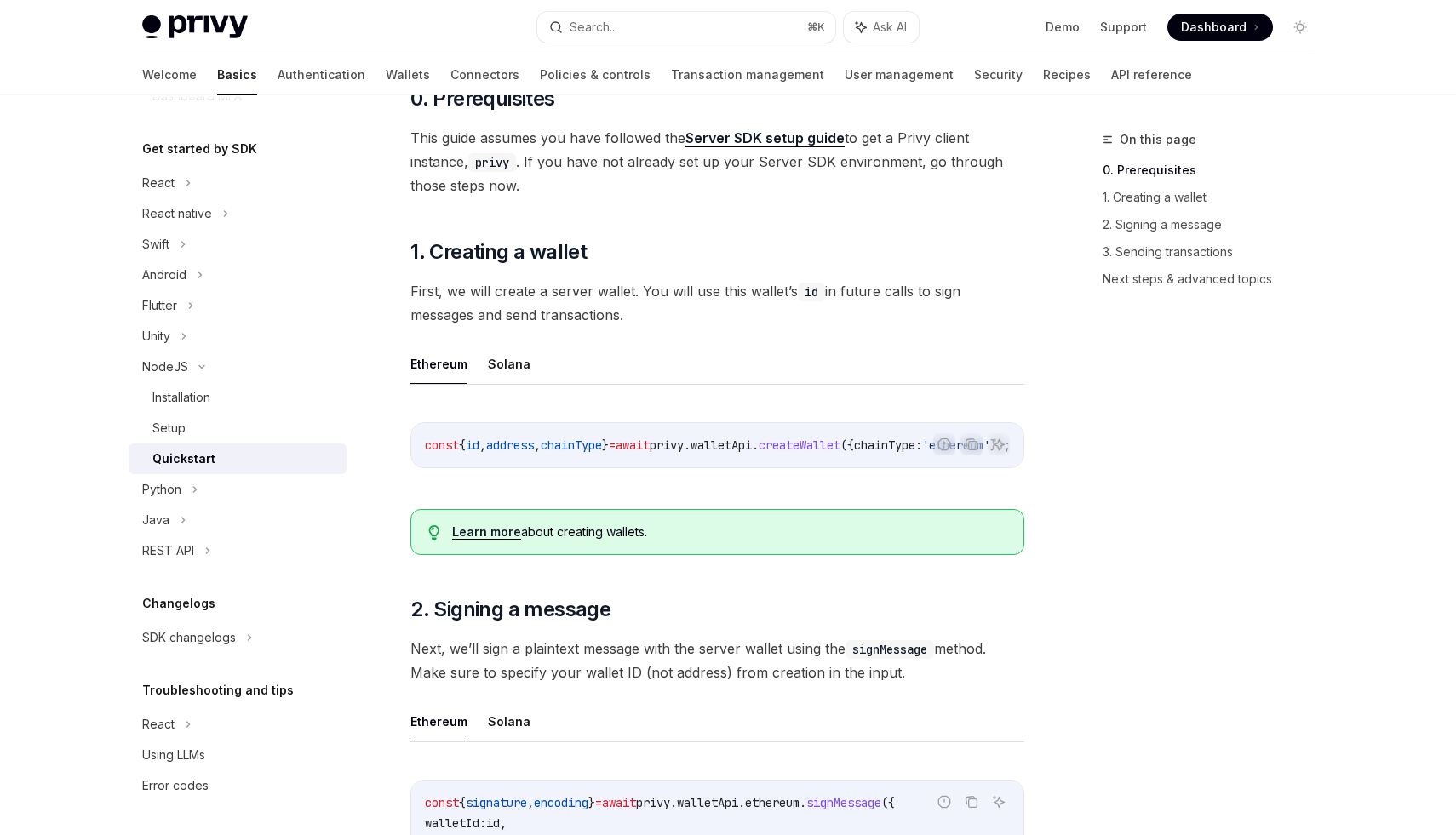
scroll to position [0, 107]
click at [972, 442] on icon "Copy the contents from the code block" at bounding box center [972, 446] width 8 height 8
